Goal: Information Seeking & Learning: Learn about a topic

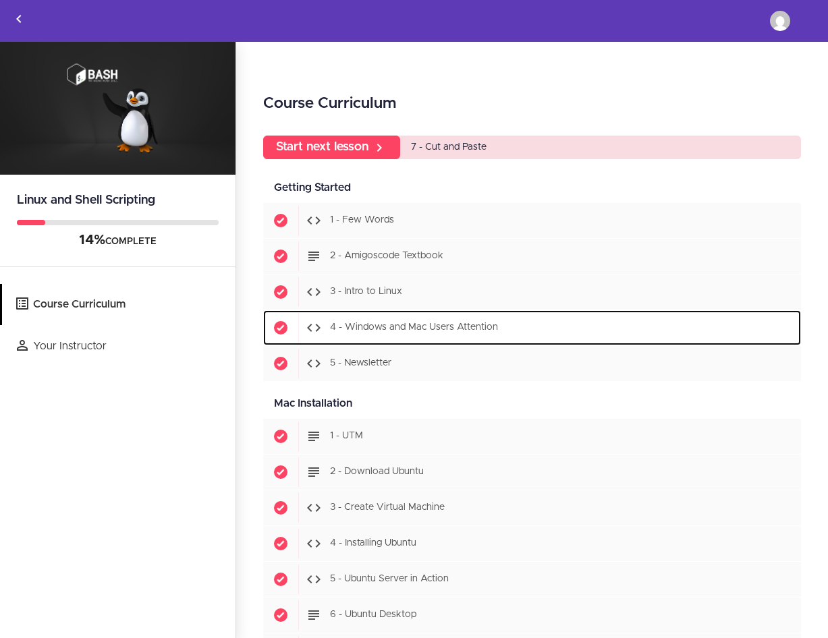
click at [474, 329] on span "4 - Windows and Mac Users Attention" at bounding box center [414, 327] width 168 height 9
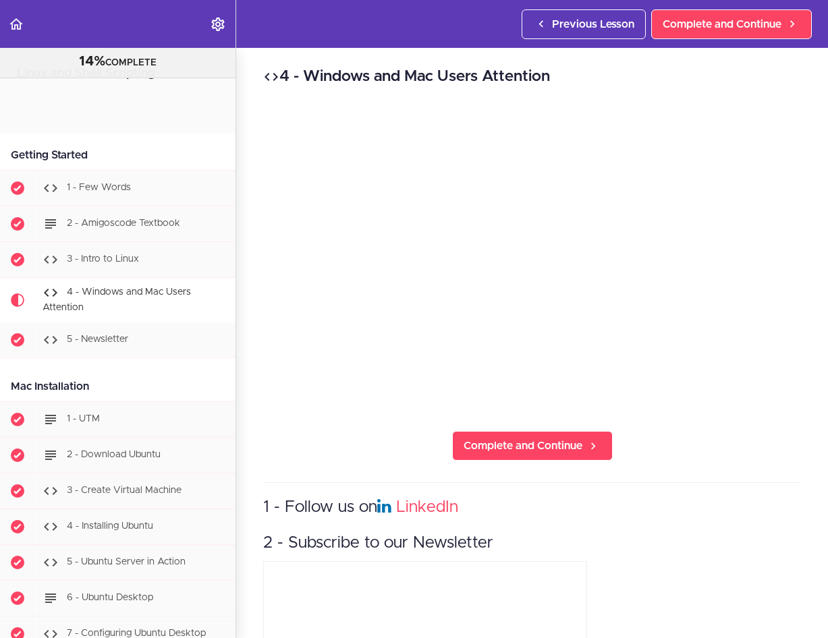
scroll to position [196, 0]
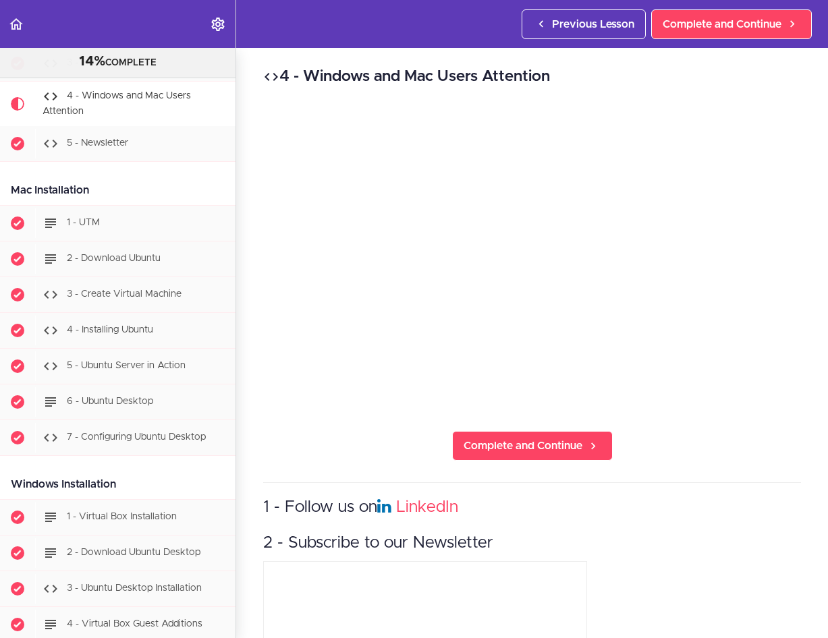
click at [282, 465] on div "4 - Windows and Mac Users Attention Complete and Continue 1 - Follow us on Link…" at bounding box center [532, 343] width 592 height 590
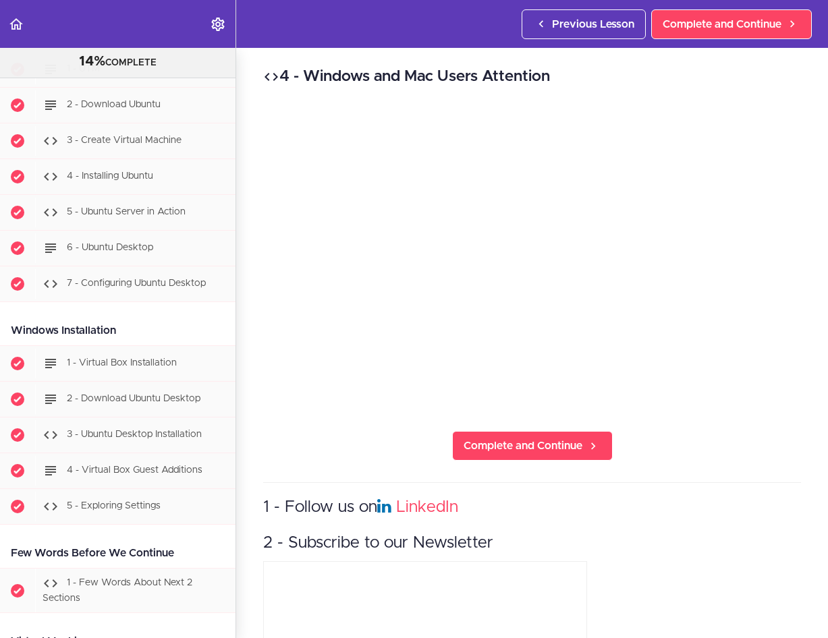
scroll to position [366, 0]
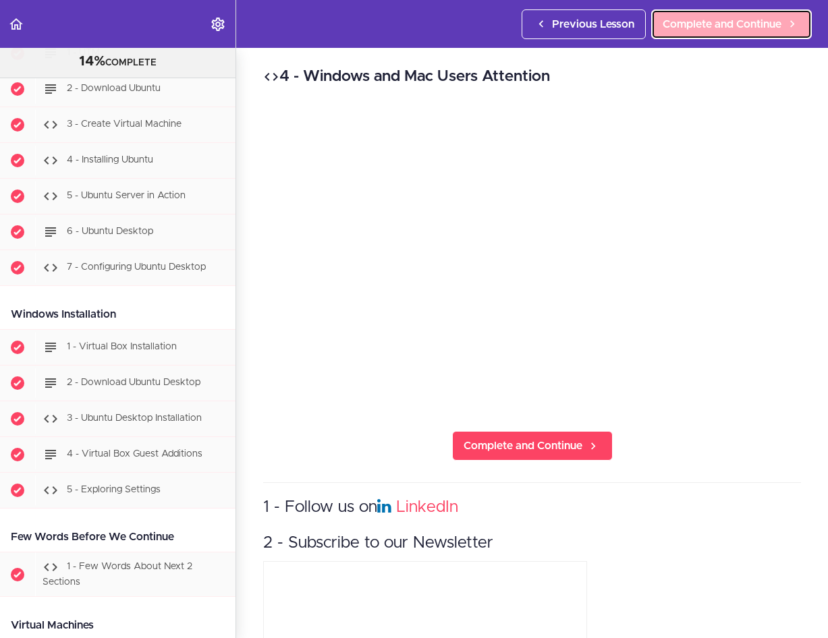
click at [689, 30] on span "Complete and Continue" at bounding box center [721, 24] width 119 height 16
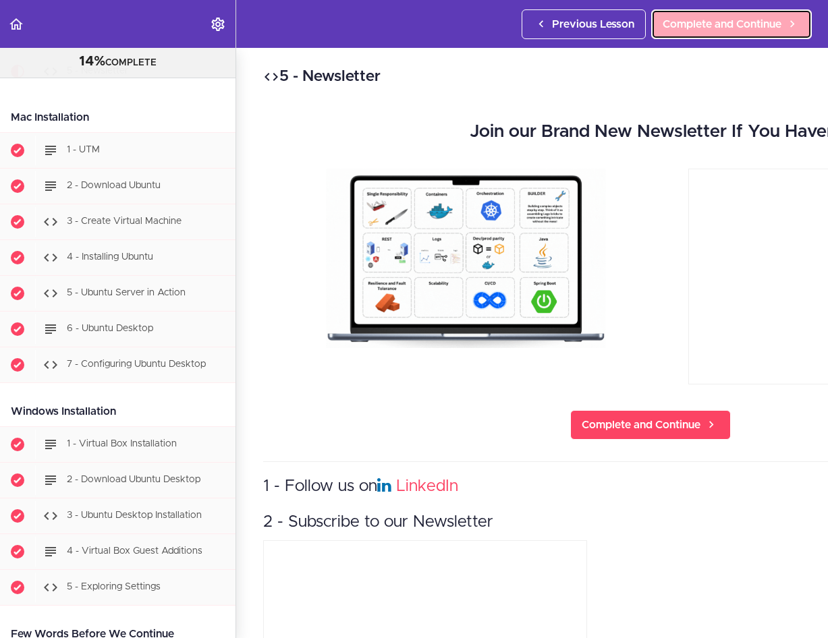
scroll to position [225, 0]
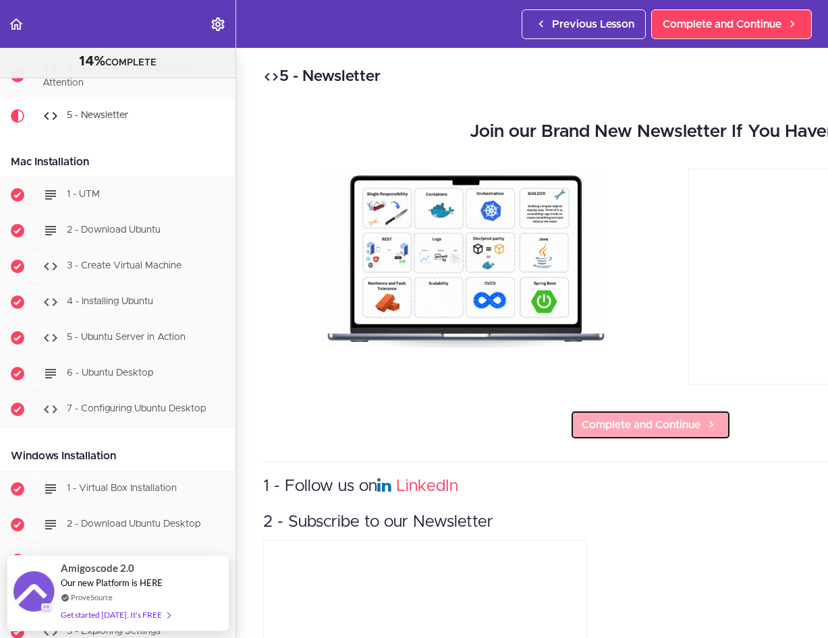
click at [660, 433] on link "Complete and Continue" at bounding box center [650, 425] width 161 height 30
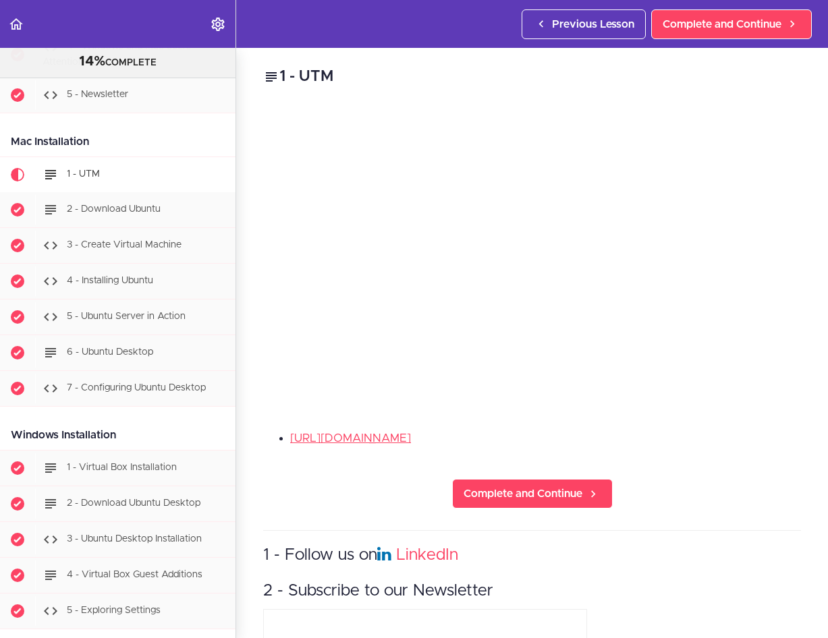
scroll to position [304, 0]
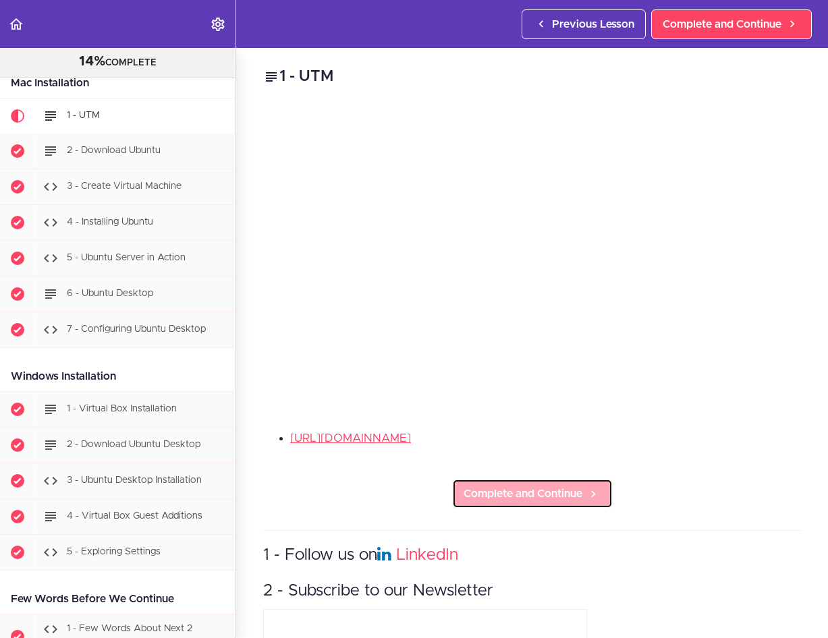
click at [581, 489] on span "Complete and Continue" at bounding box center [522, 494] width 119 height 16
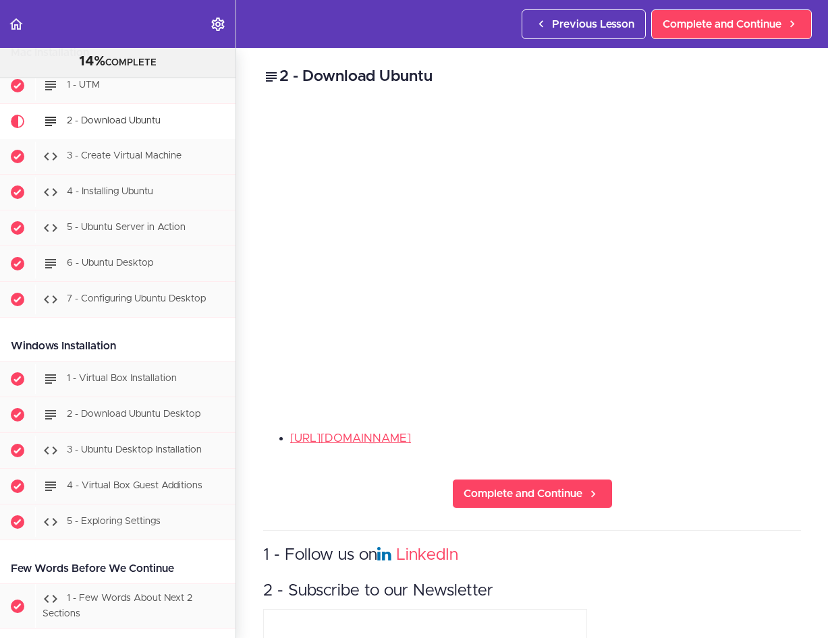
scroll to position [340, 0]
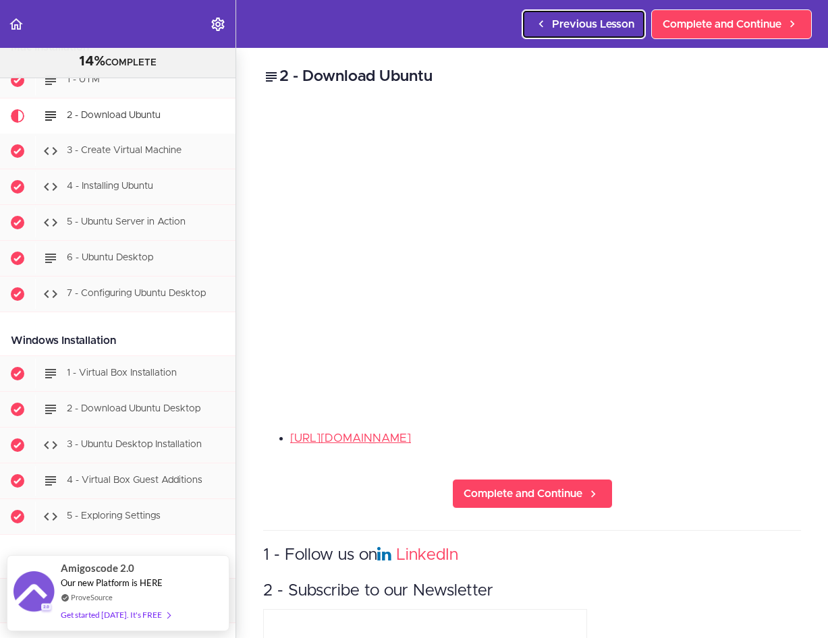
click at [606, 16] on span "Previous Lesson" at bounding box center [593, 24] width 82 height 16
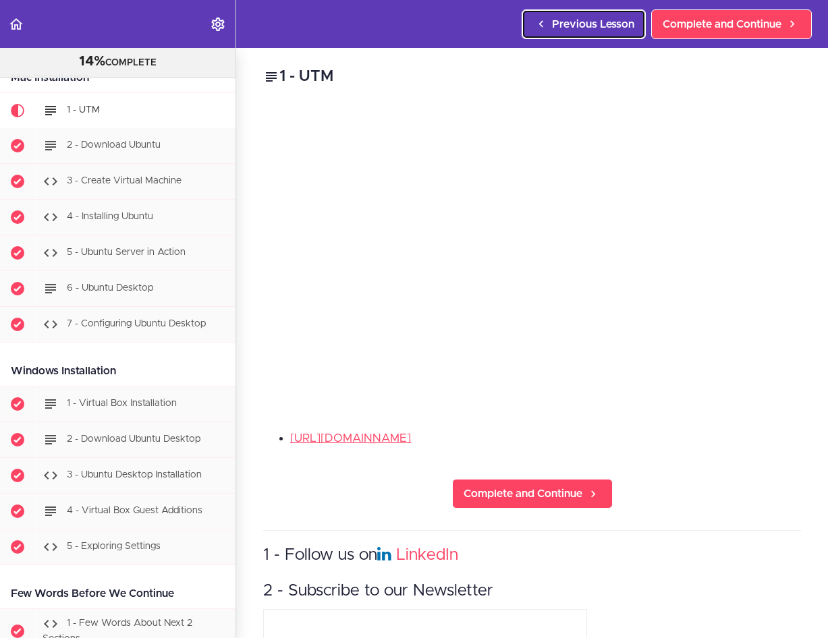
scroll to position [304, 0]
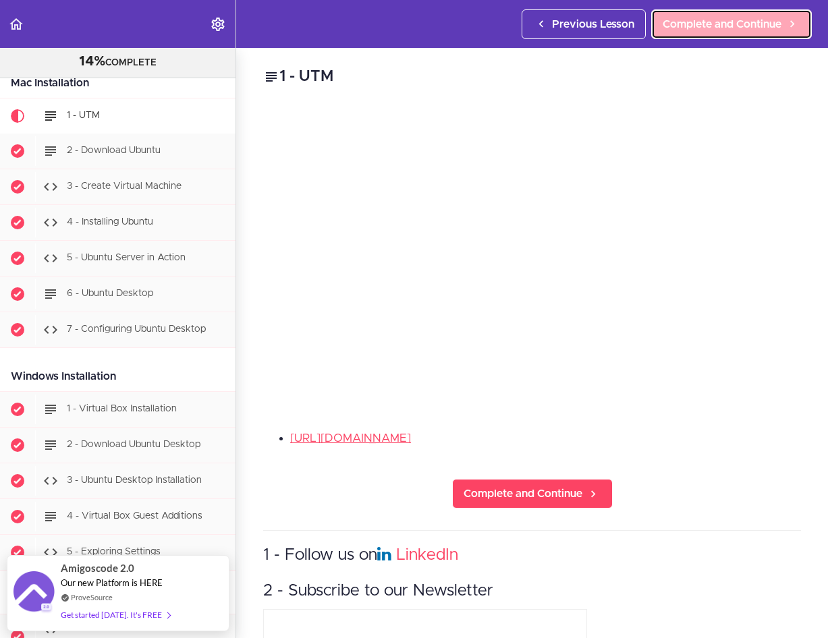
click at [723, 24] on span "Complete and Continue" at bounding box center [721, 24] width 119 height 16
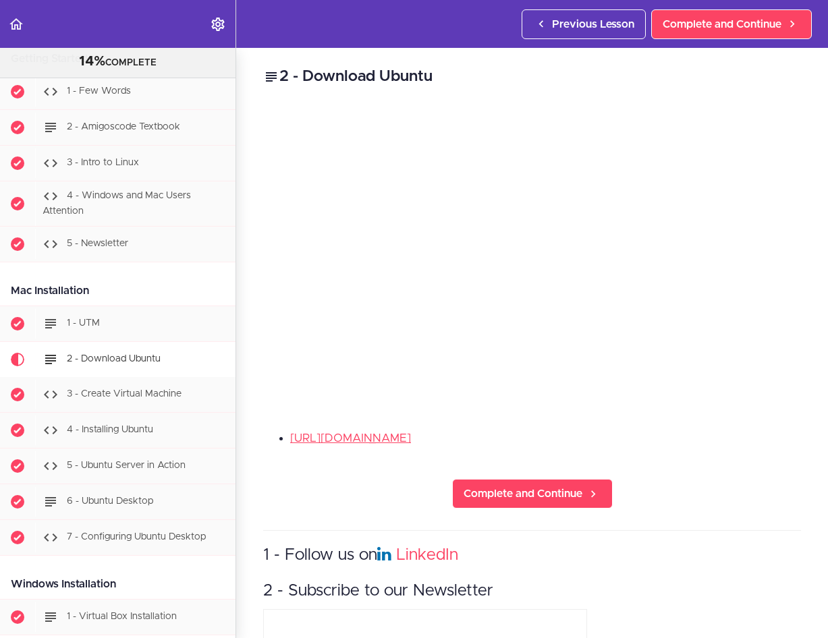
scroll to position [57, 0]
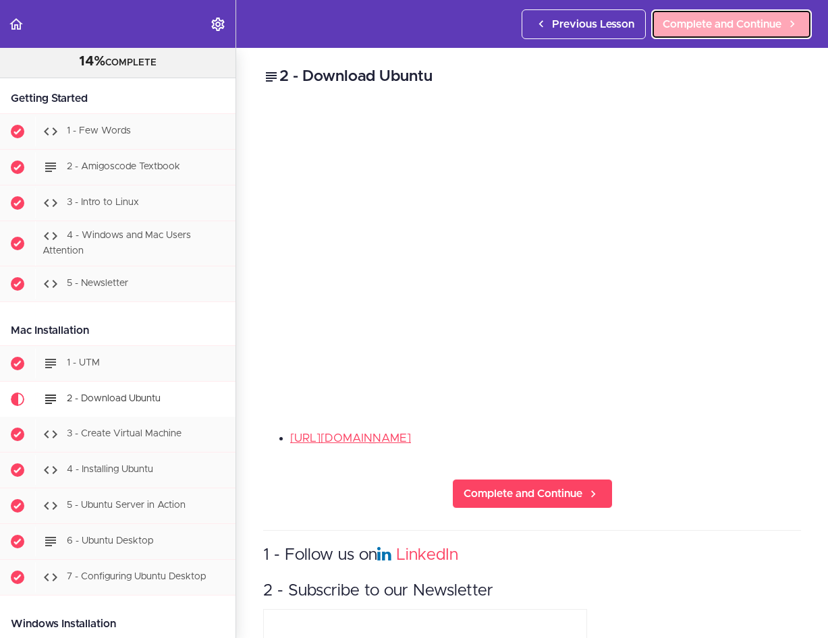
click at [738, 34] on link "Complete and Continue" at bounding box center [731, 24] width 161 height 30
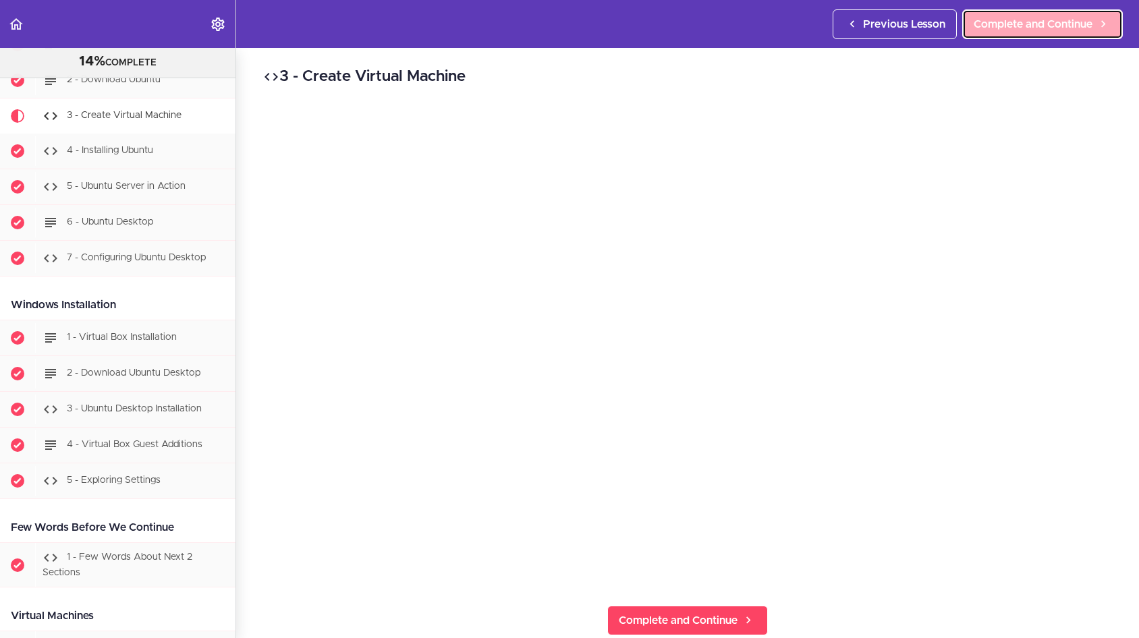
click at [827, 28] on span "Complete and Continue" at bounding box center [1032, 24] width 119 height 16
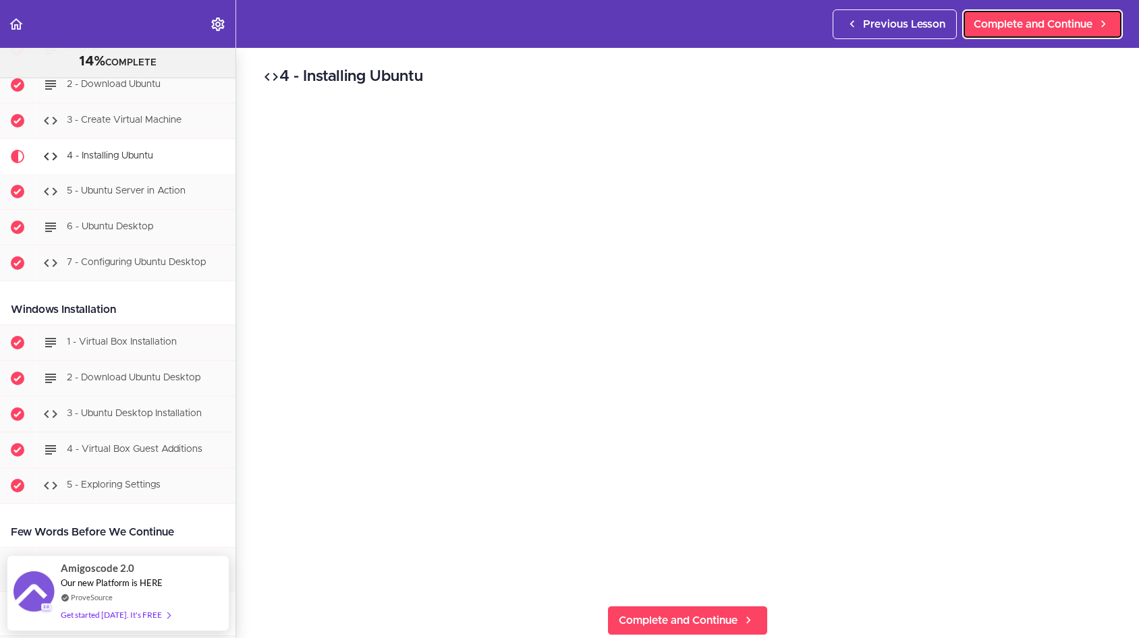
scroll to position [355, 0]
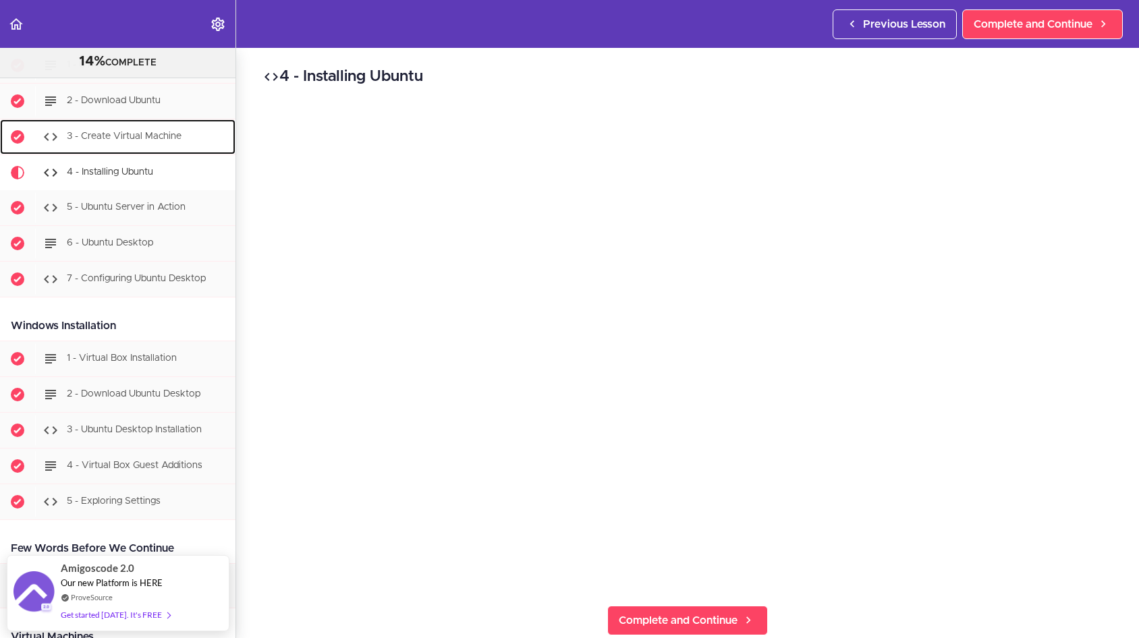
click at [151, 134] on span "3 - Create Virtual Machine" at bounding box center [124, 136] width 115 height 9
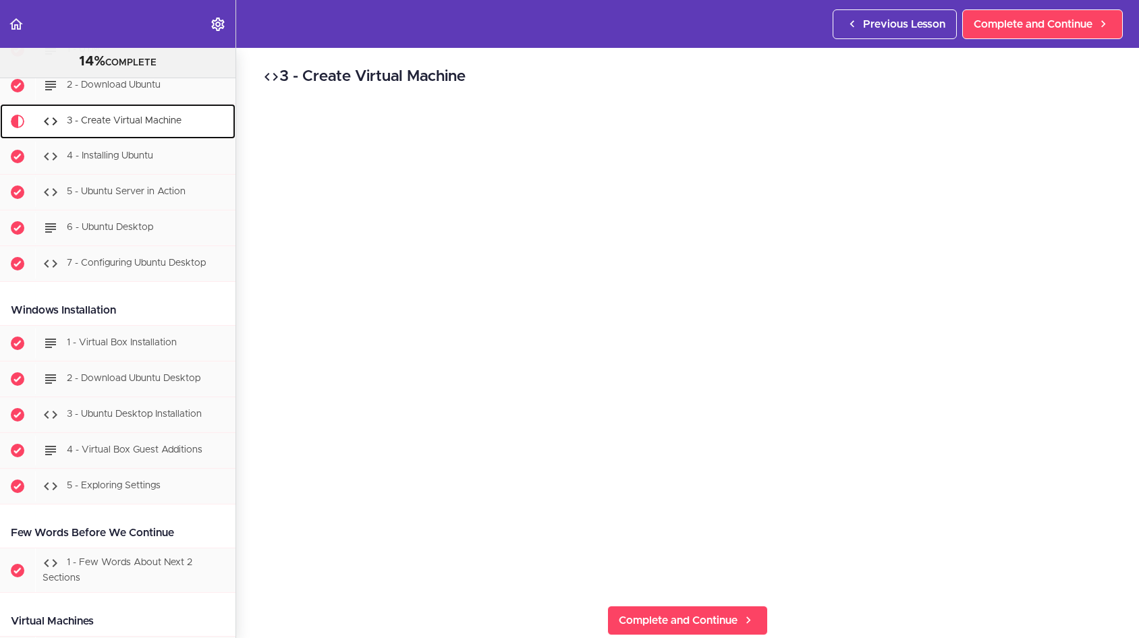
scroll to position [376, 0]
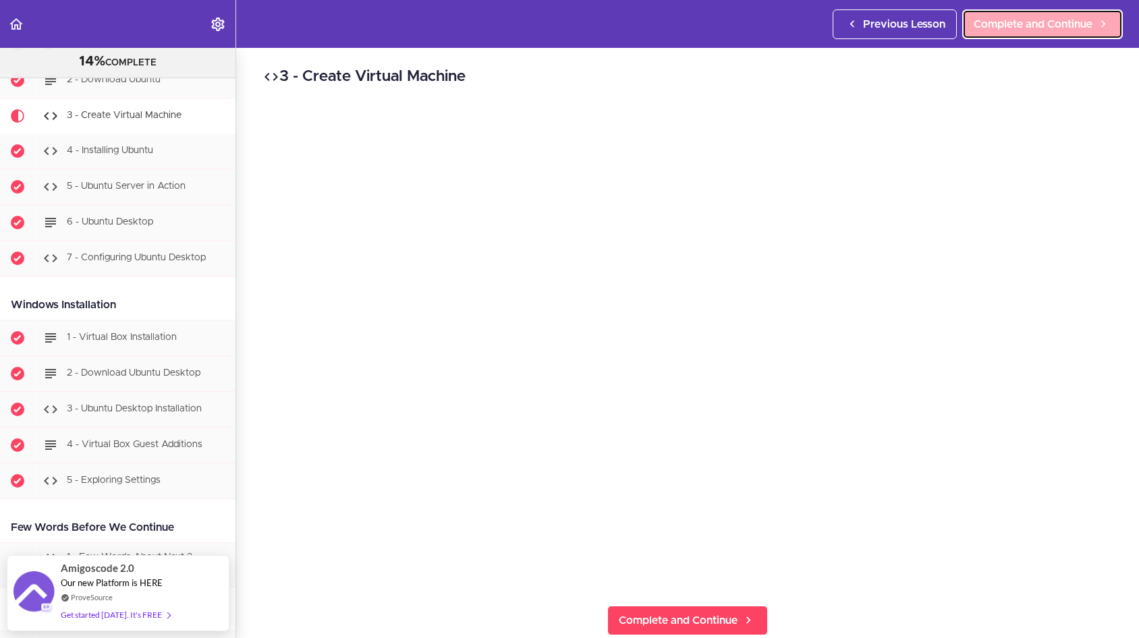
click at [827, 35] on link "Complete and Continue" at bounding box center [1042, 24] width 161 height 30
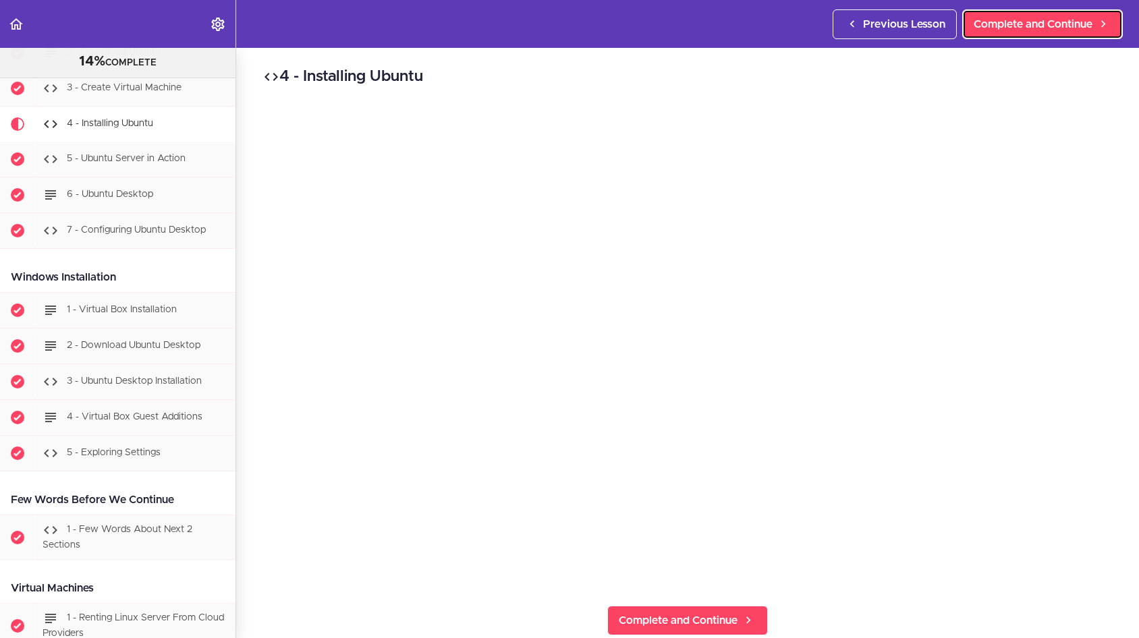
scroll to position [411, 0]
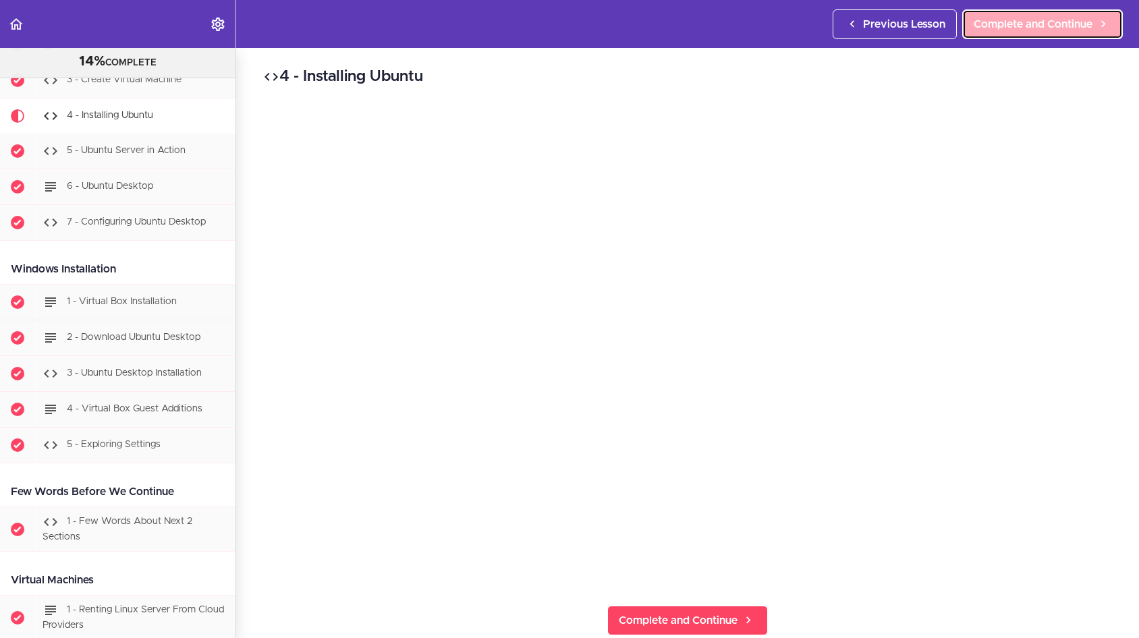
click at [827, 21] on span "Complete and Continue" at bounding box center [1032, 24] width 119 height 16
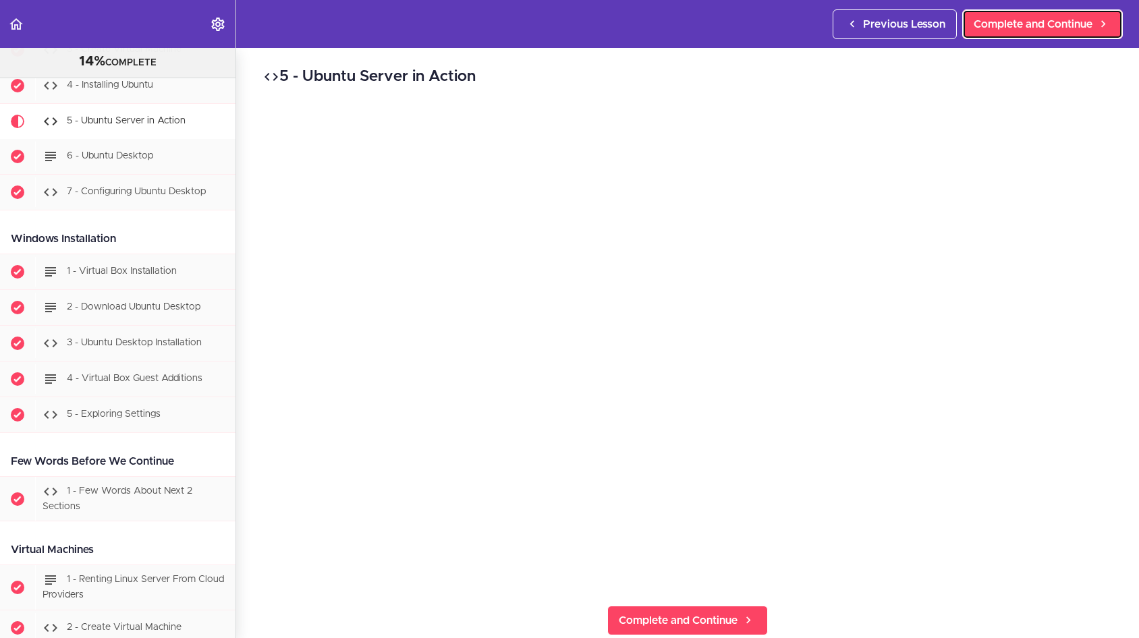
scroll to position [447, 0]
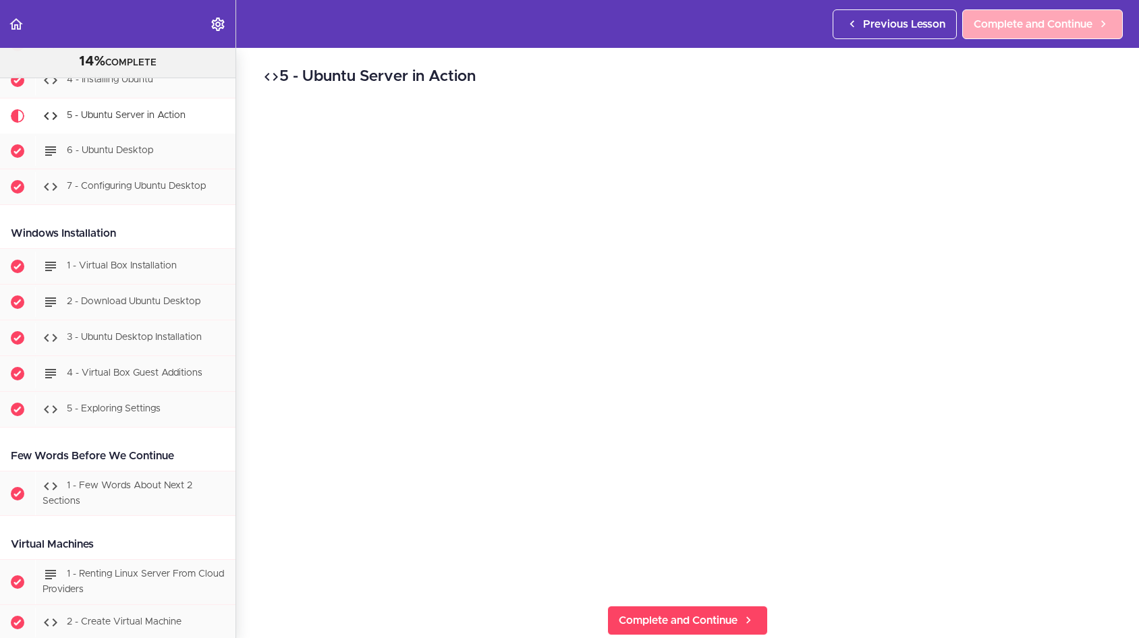
click at [827, 30] on span "Complete and Continue" at bounding box center [1032, 24] width 119 height 16
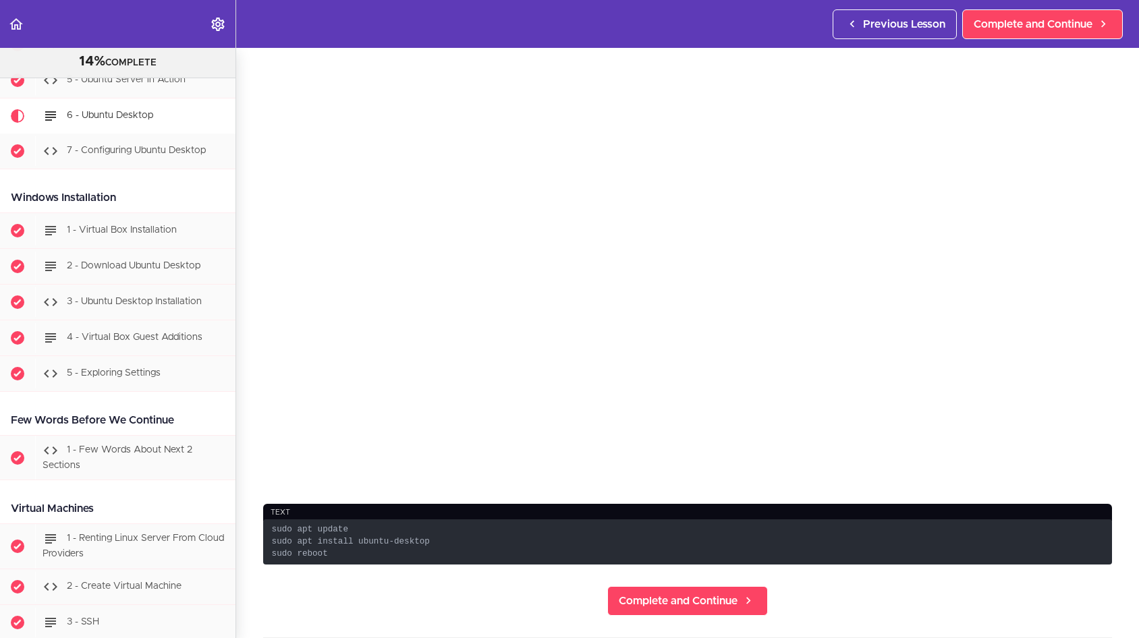
scroll to position [113, 0]
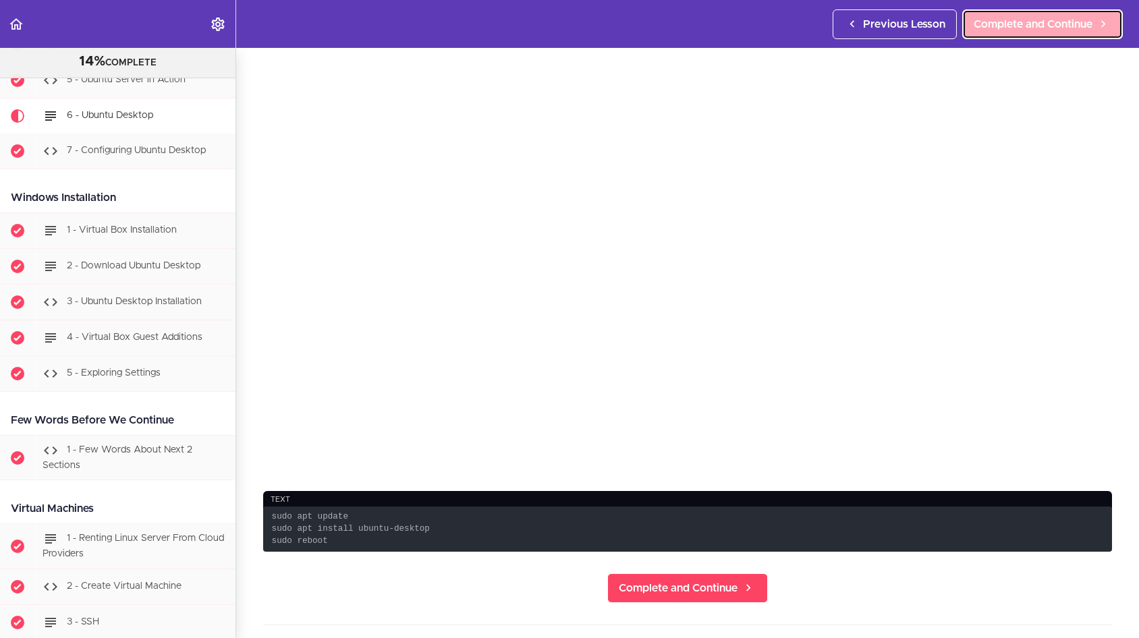
click at [827, 32] on link "Complete and Continue" at bounding box center [1042, 24] width 161 height 30
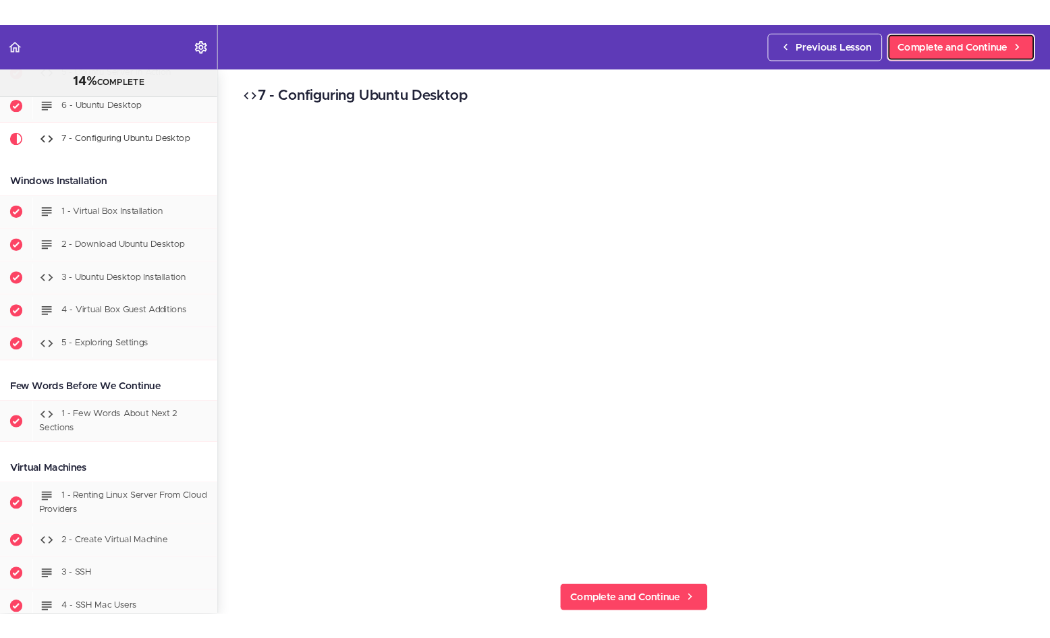
scroll to position [519, 0]
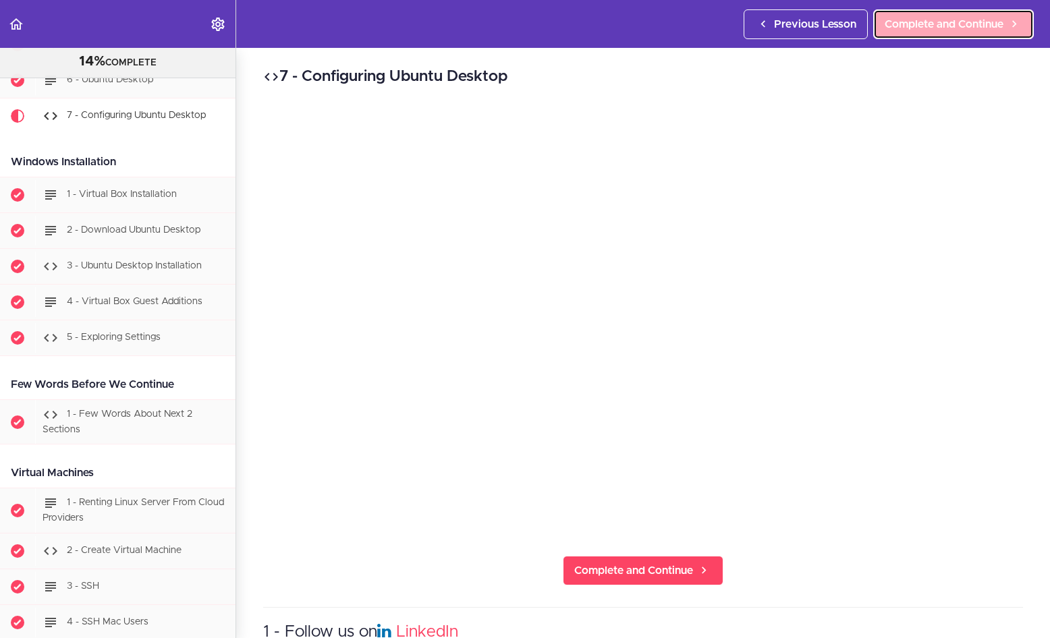
click at [827, 21] on span "Complete and Continue" at bounding box center [943, 24] width 119 height 16
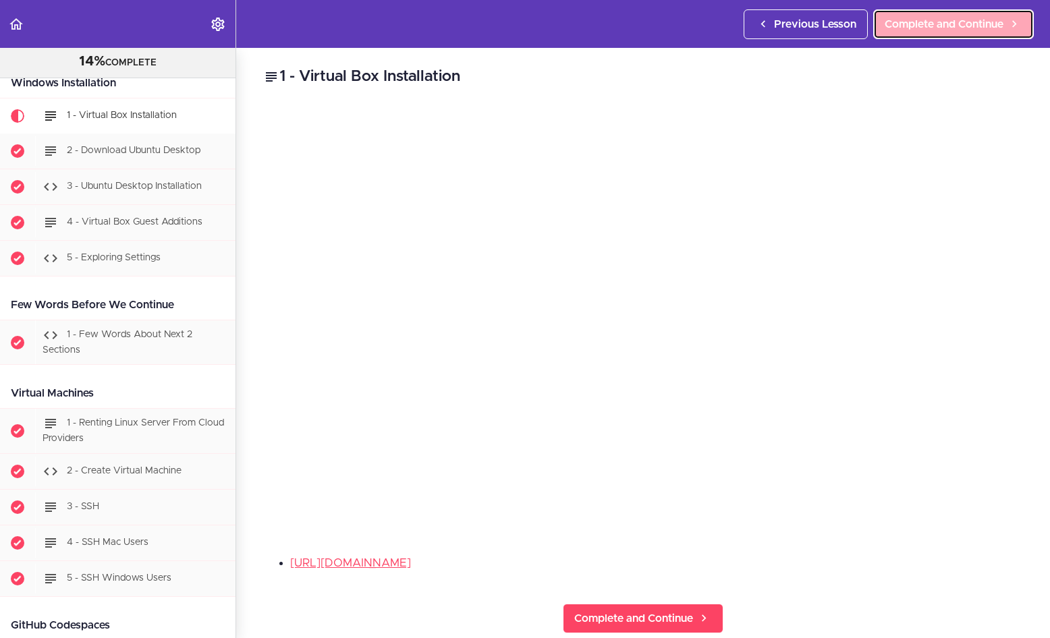
scroll to position [598, 0]
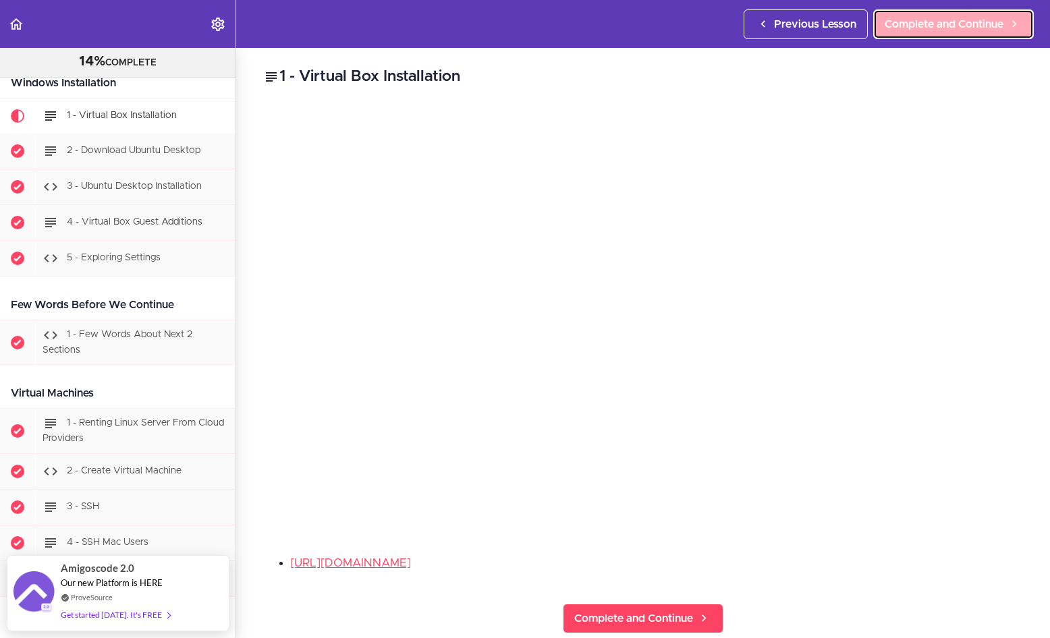
click at [827, 28] on span "Complete and Continue" at bounding box center [943, 24] width 119 height 16
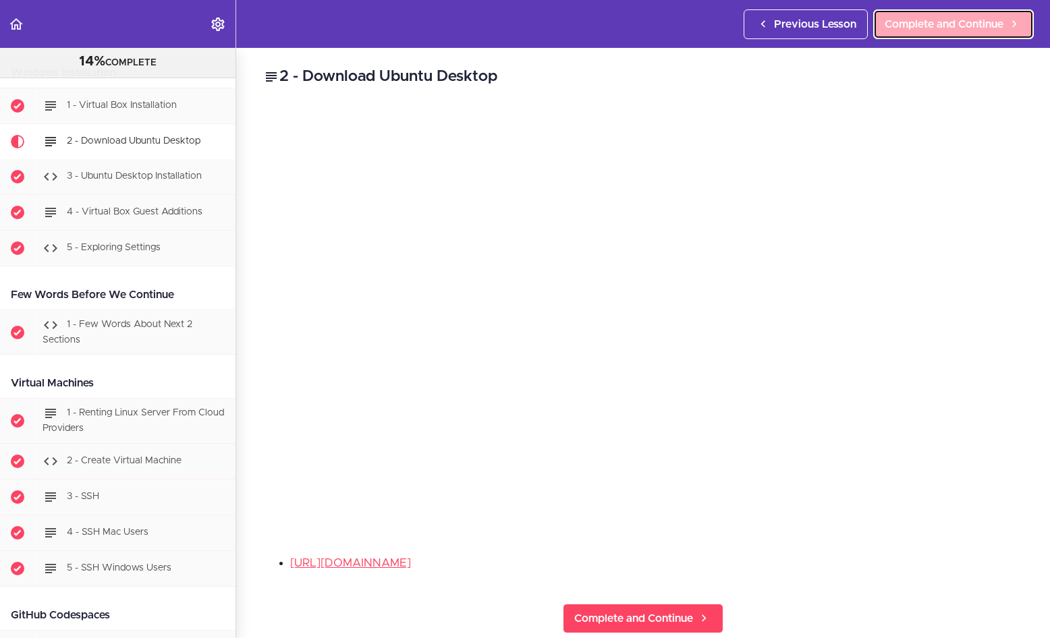
scroll to position [634, 0]
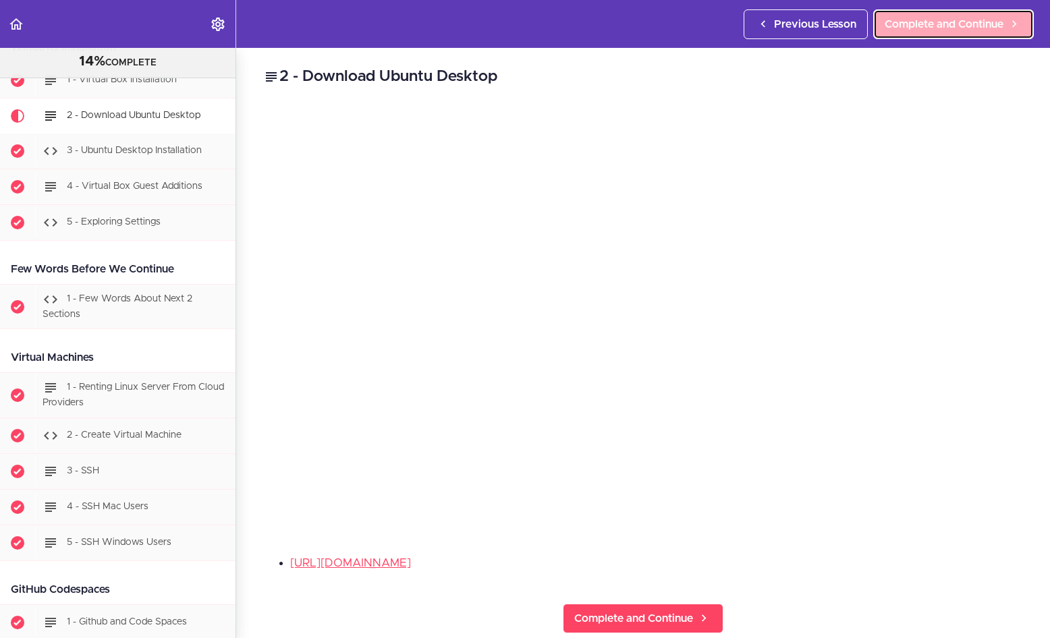
click at [827, 26] on span "Complete and Continue" at bounding box center [943, 24] width 119 height 16
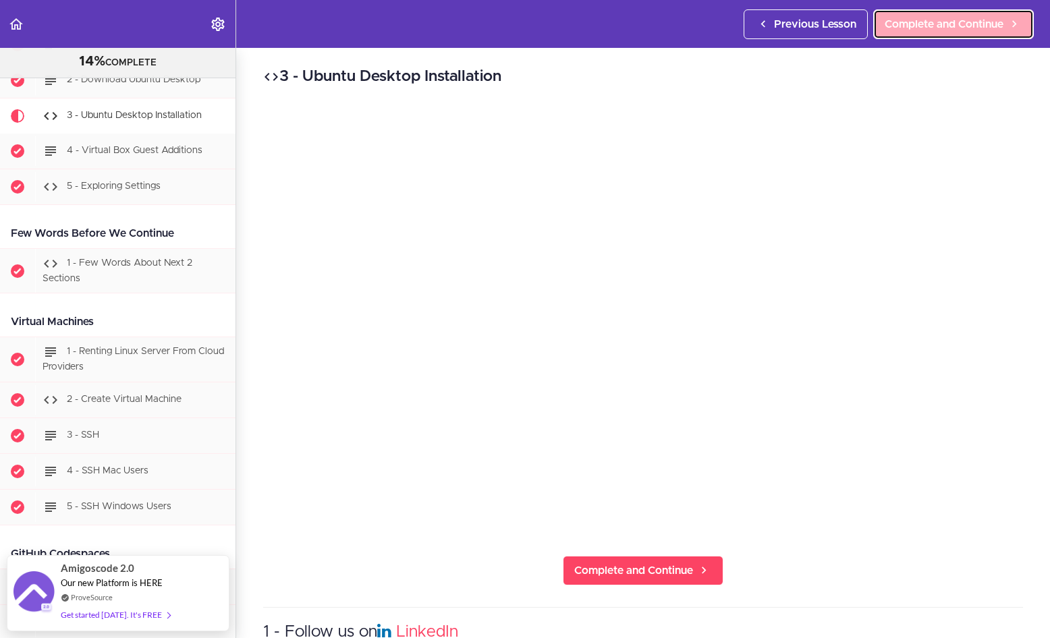
click at [827, 30] on span "Complete and Continue" at bounding box center [943, 24] width 119 height 16
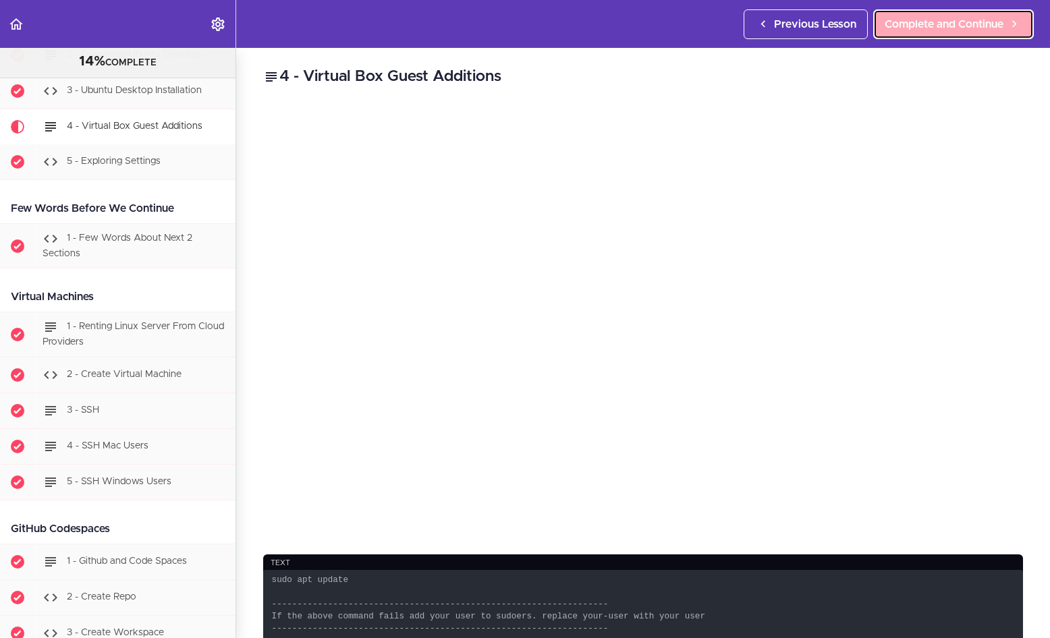
scroll to position [706, 0]
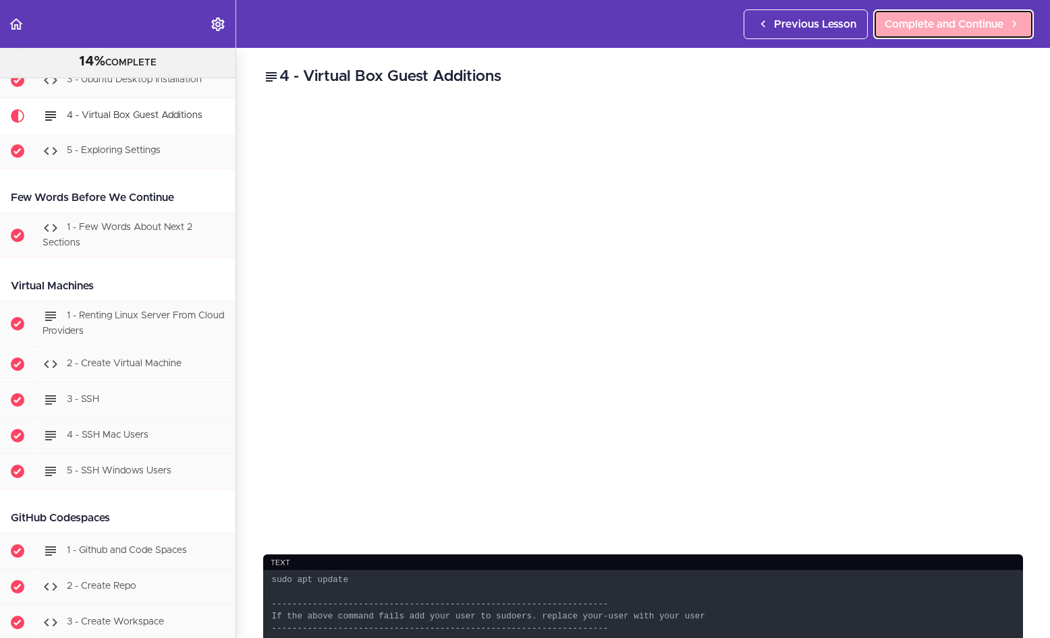
click at [827, 28] on span "Complete and Continue" at bounding box center [943, 24] width 119 height 16
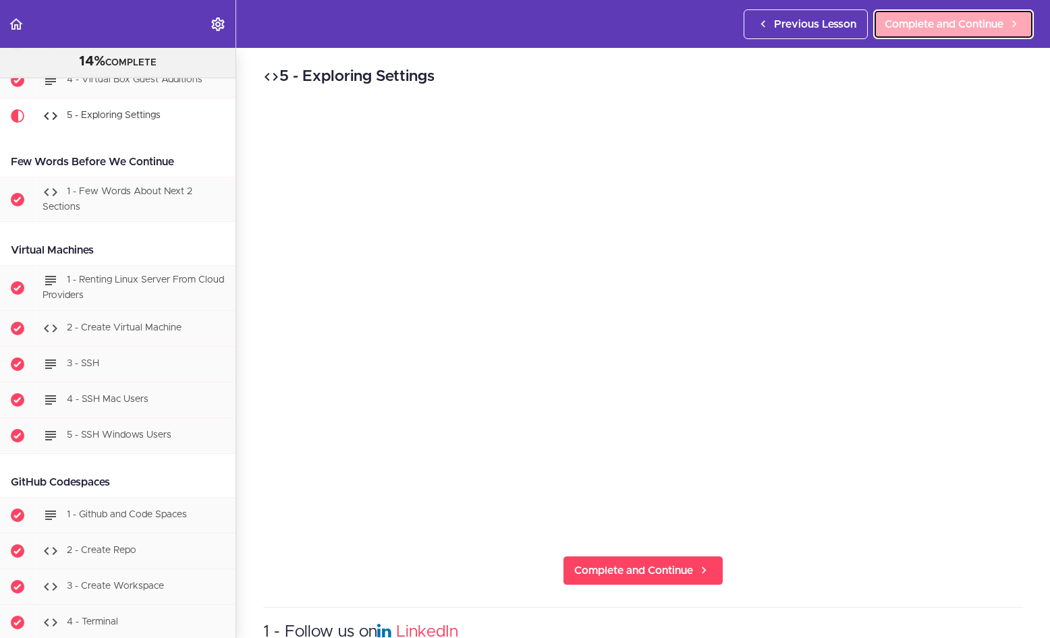
click at [827, 28] on span "Complete and Continue" at bounding box center [943, 24] width 119 height 16
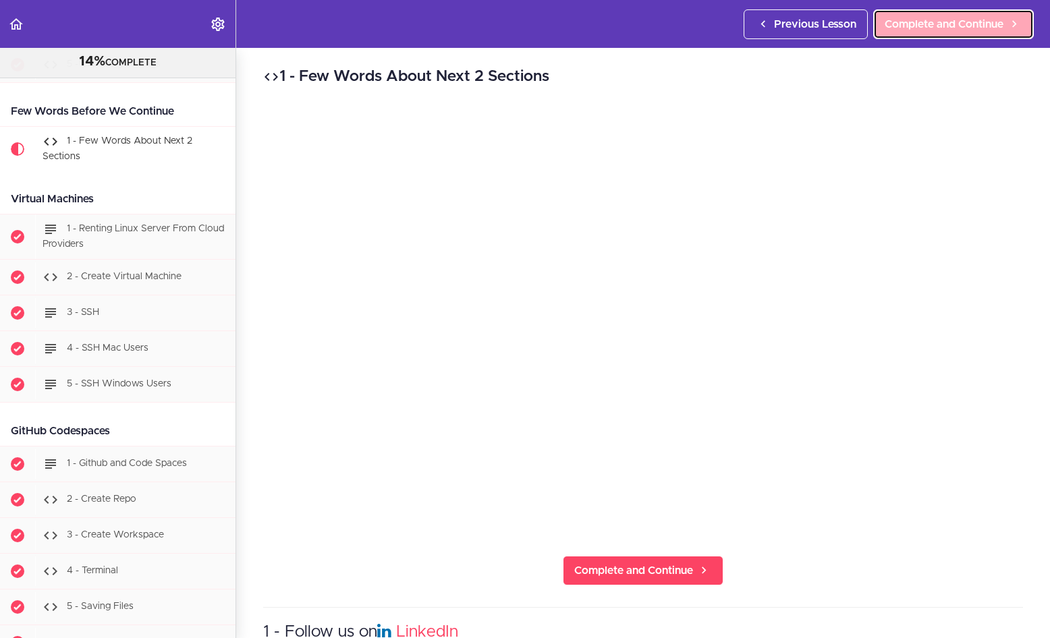
scroll to position [821, 0]
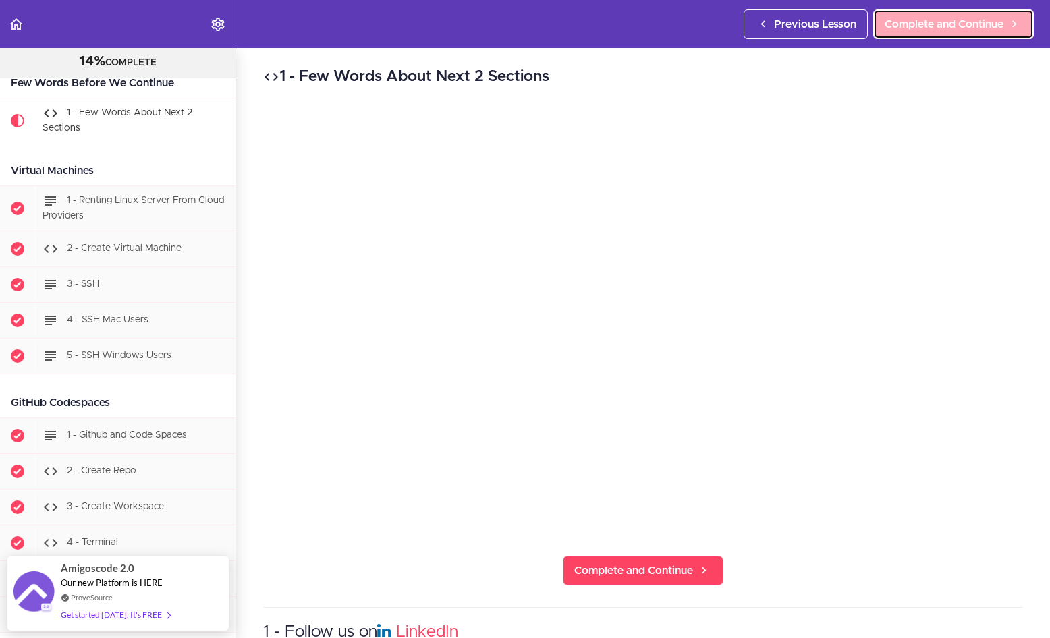
click at [827, 28] on span "Complete and Continue" at bounding box center [943, 24] width 119 height 16
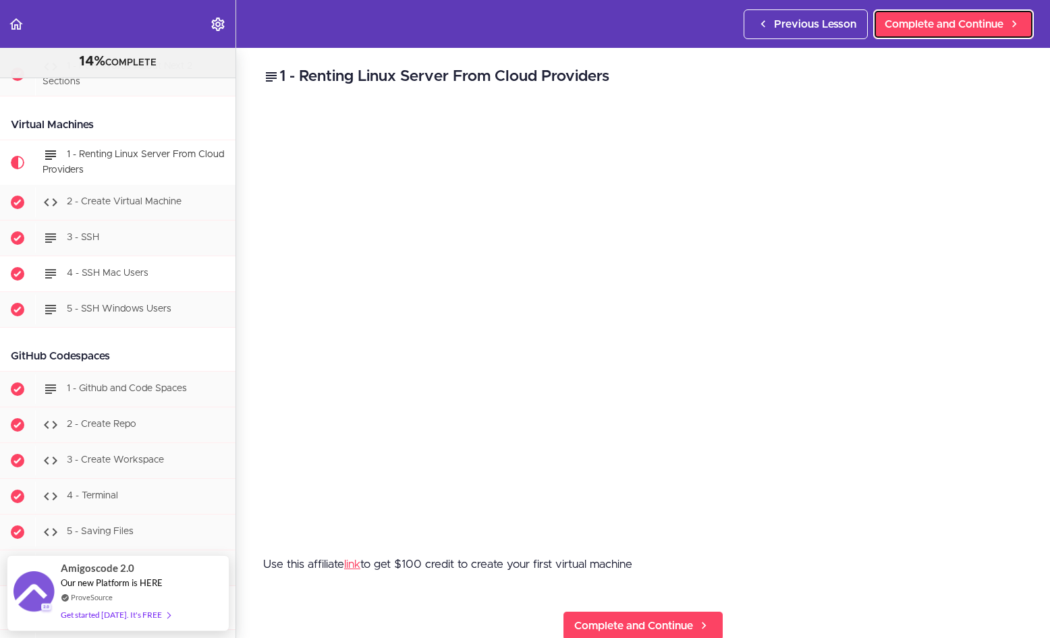
scroll to position [796, 0]
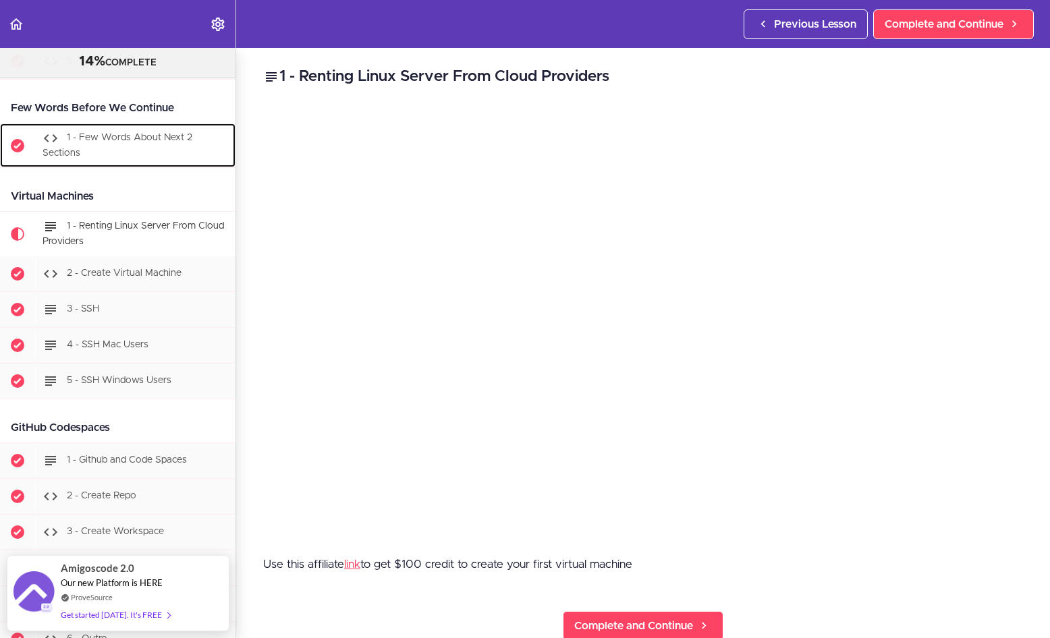
click at [125, 152] on div "1 - Few Words About Next 2 Sections" at bounding box center [135, 145] width 200 height 45
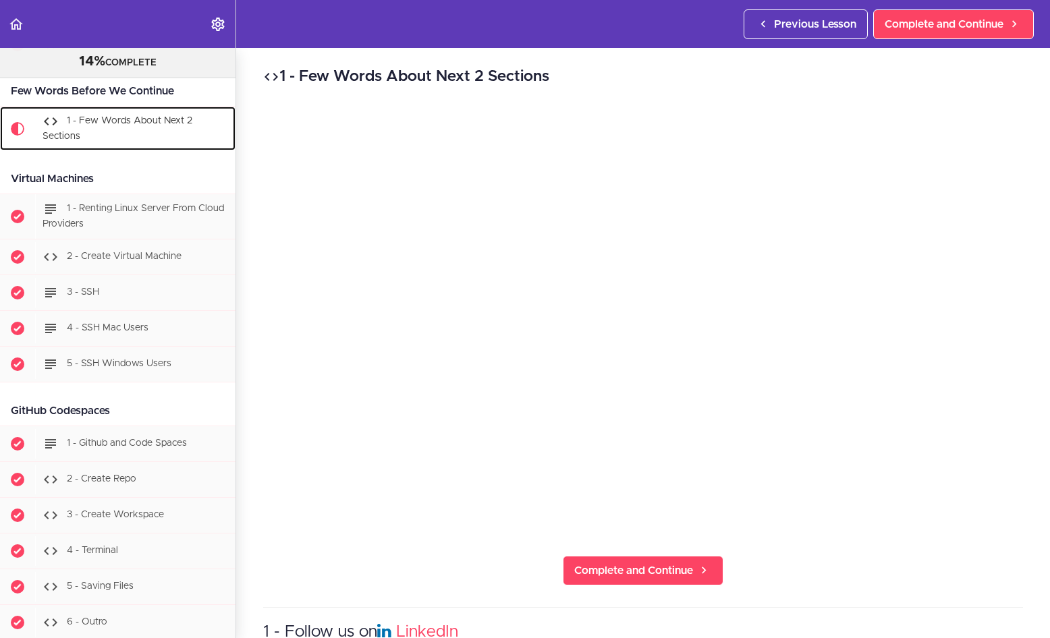
scroll to position [821, 0]
